Goal: Information Seeking & Learning: Check status

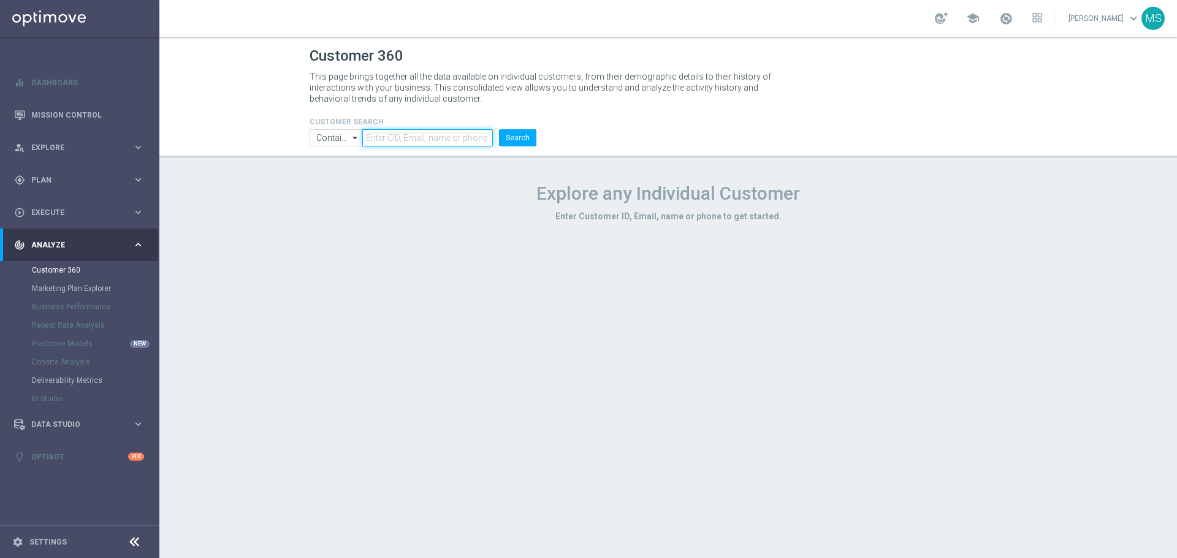
click at [463, 129] on input "text" at bounding box center [427, 137] width 131 height 17
paste input "1876532"
type input "1876532"
click at [512, 139] on button "Search" at bounding box center [517, 137] width 37 height 17
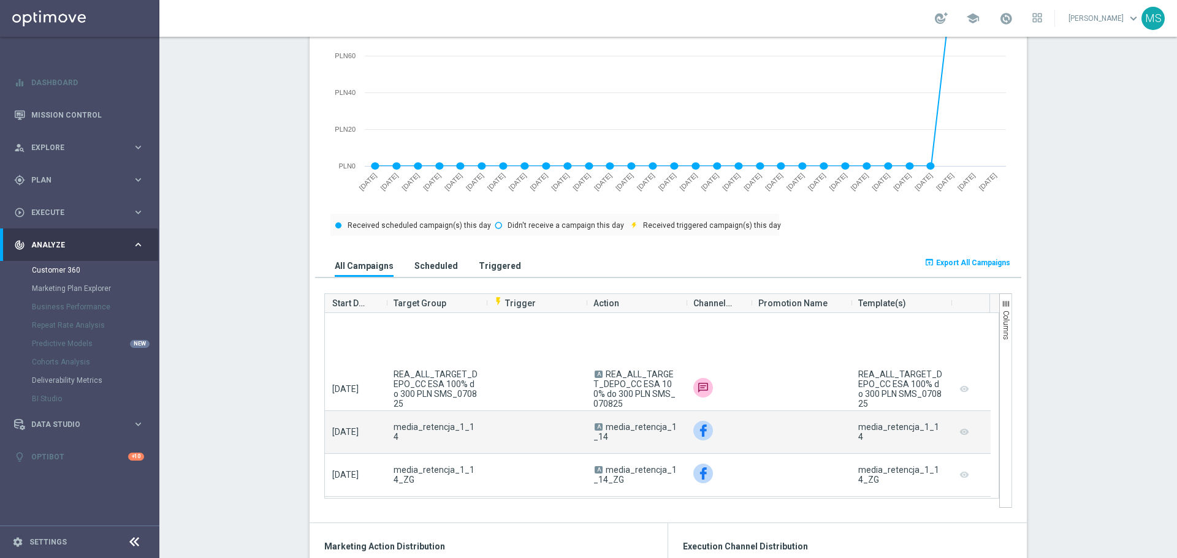
scroll to position [1287, 0]
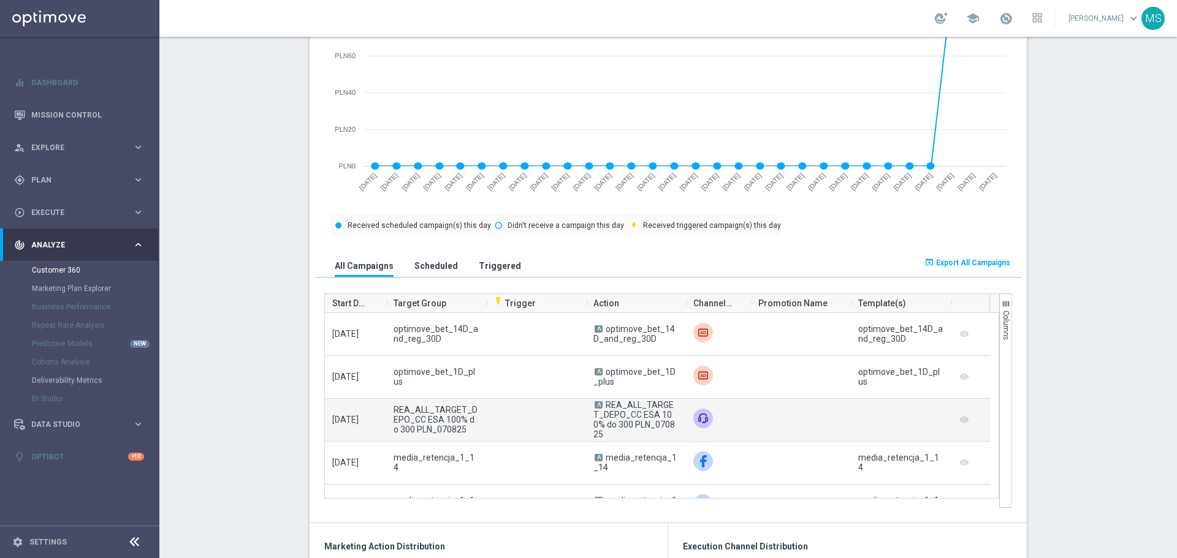
drag, startPoint x: 672, startPoint y: 430, endPoint x: 604, endPoint y: 414, distance: 70.0
click at [604, 414] on span "A REA_ALL_TARGET_DEPO_CC ESA 100% do 300 PLN_070825" at bounding box center [635, 419] width 85 height 39
copy span "REA_ALL_TARGET_DEPO_CC ESA 100% do 300 PLN_070825"
